Goal: Contribute content: Contribute content

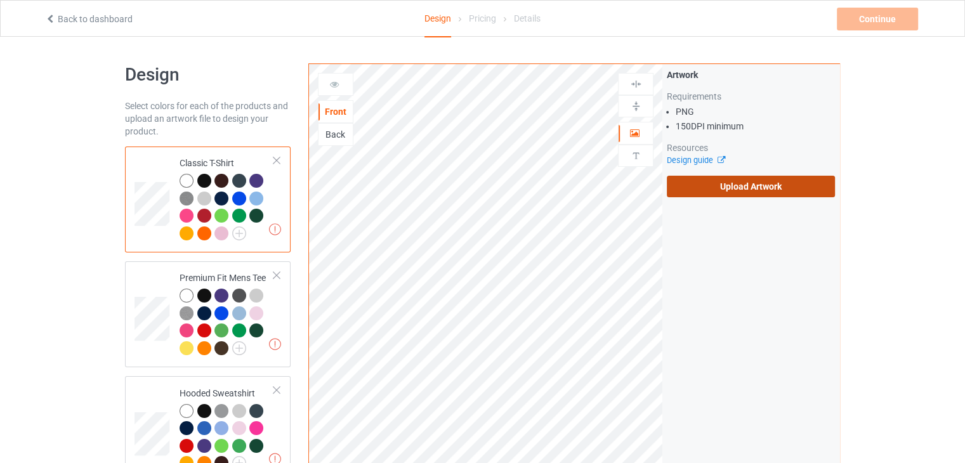
click at [713, 189] on label "Upload Artwork" at bounding box center [751, 187] width 168 height 22
click at [0, 0] on input "Upload Artwork" at bounding box center [0, 0] width 0 height 0
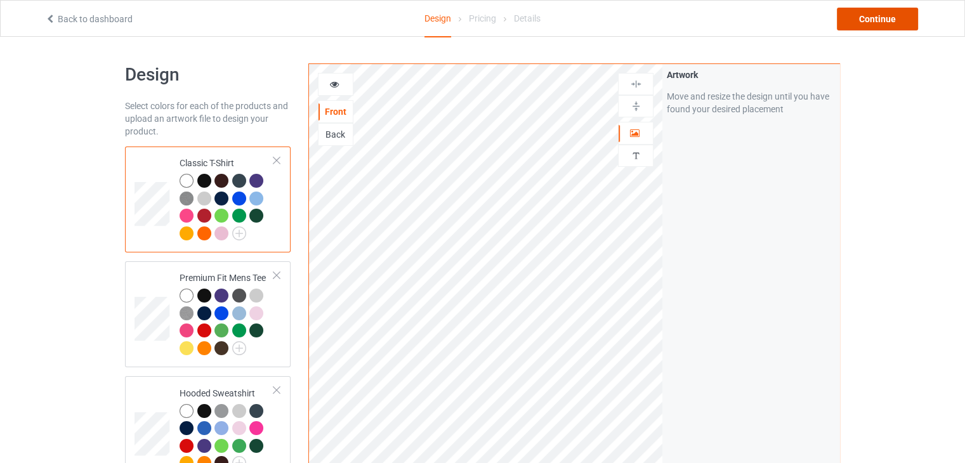
click at [885, 21] on div "Continue" at bounding box center [877, 19] width 81 height 23
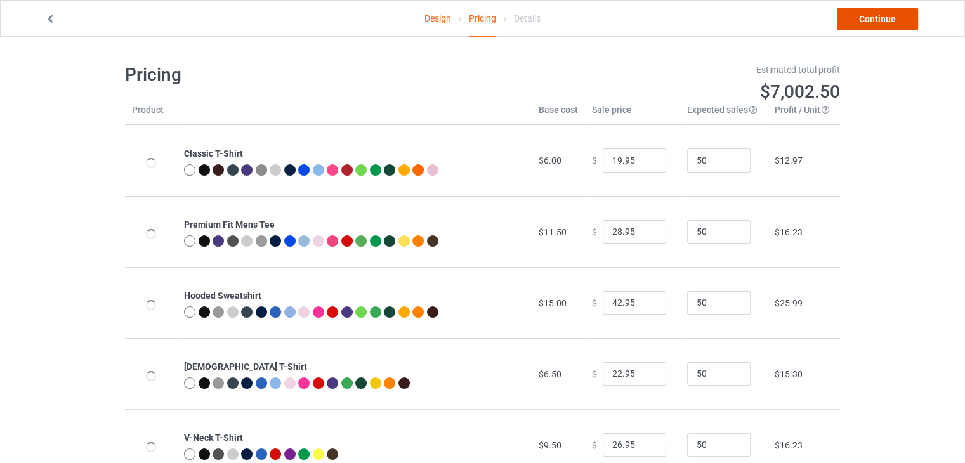
click at [860, 15] on link "Continue" at bounding box center [877, 19] width 81 height 23
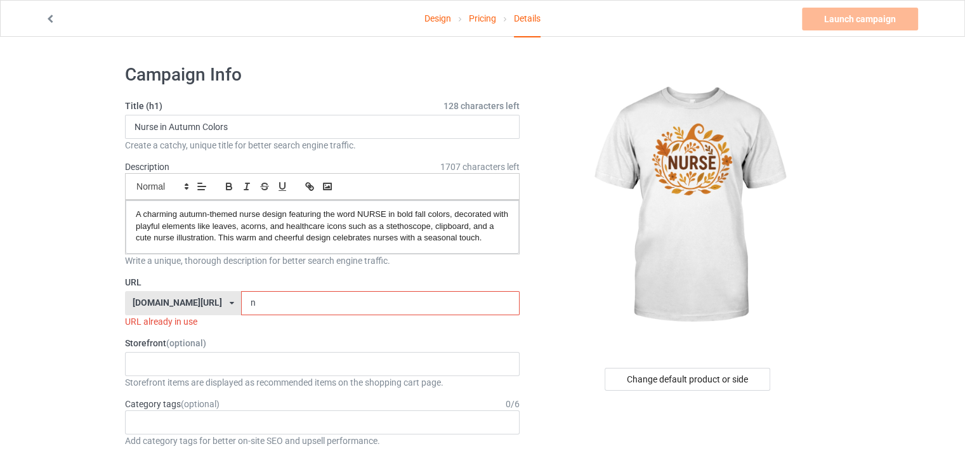
click at [247, 306] on input "n" at bounding box center [380, 303] width 278 height 24
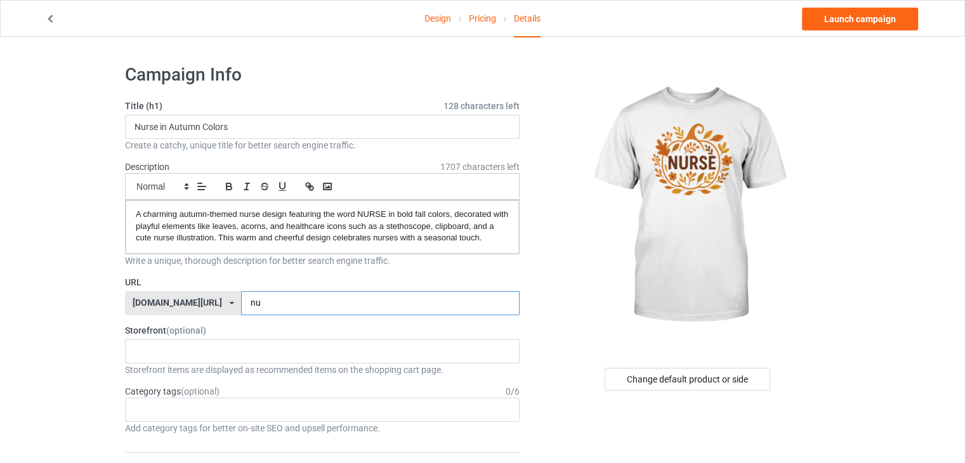
type input "nu"
click at [359, 136] on div "Title (h1) 128 characters left Nurse in Autumn Colors Create a catchy, unique t…" at bounding box center [322, 126] width 395 height 52
click at [359, 130] on input "Nurse in Autumn Colors" at bounding box center [322, 127] width 395 height 24
click at [358, 128] on input "Nurse in Autumn Colors" at bounding box center [322, 127] width 395 height 24
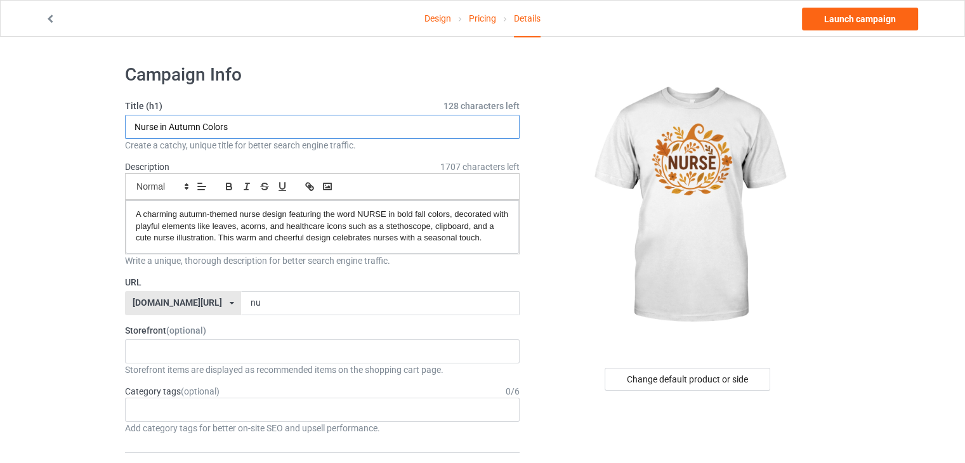
click at [358, 128] on input "Nurse in Autumn Colors" at bounding box center [322, 127] width 395 height 24
paste input "Autumn Pumpkin Nurse Design"
type input "Autumn Pumpkin Nurse Design"
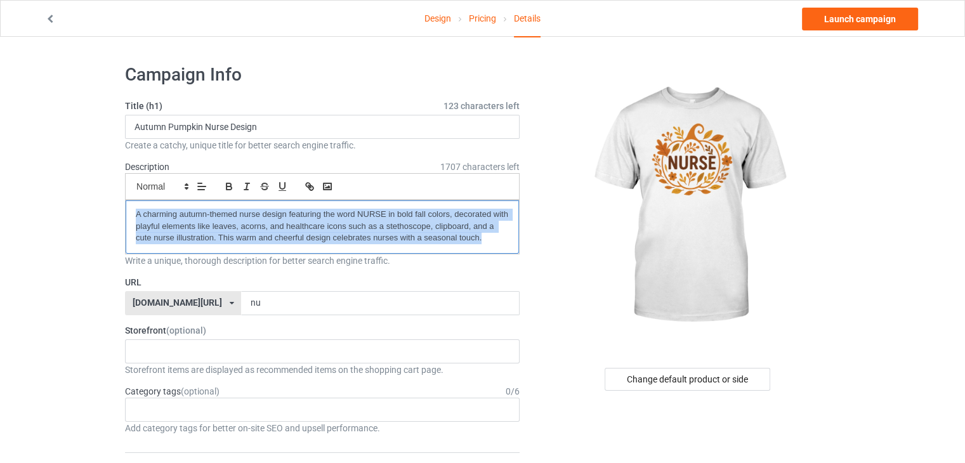
drag, startPoint x: 484, startPoint y: 237, endPoint x: 35, endPoint y: 97, distance: 470.4
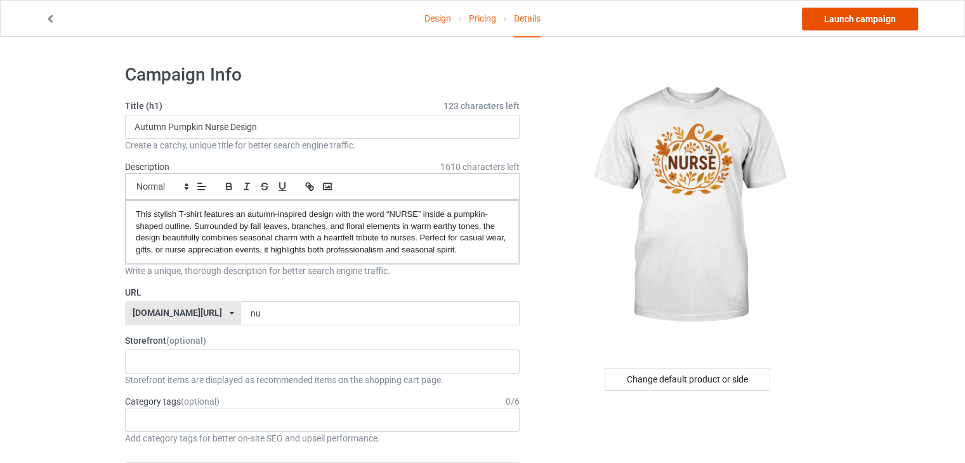
click at [844, 13] on link "Launch campaign" at bounding box center [860, 19] width 116 height 23
